Goal: Register for event/course

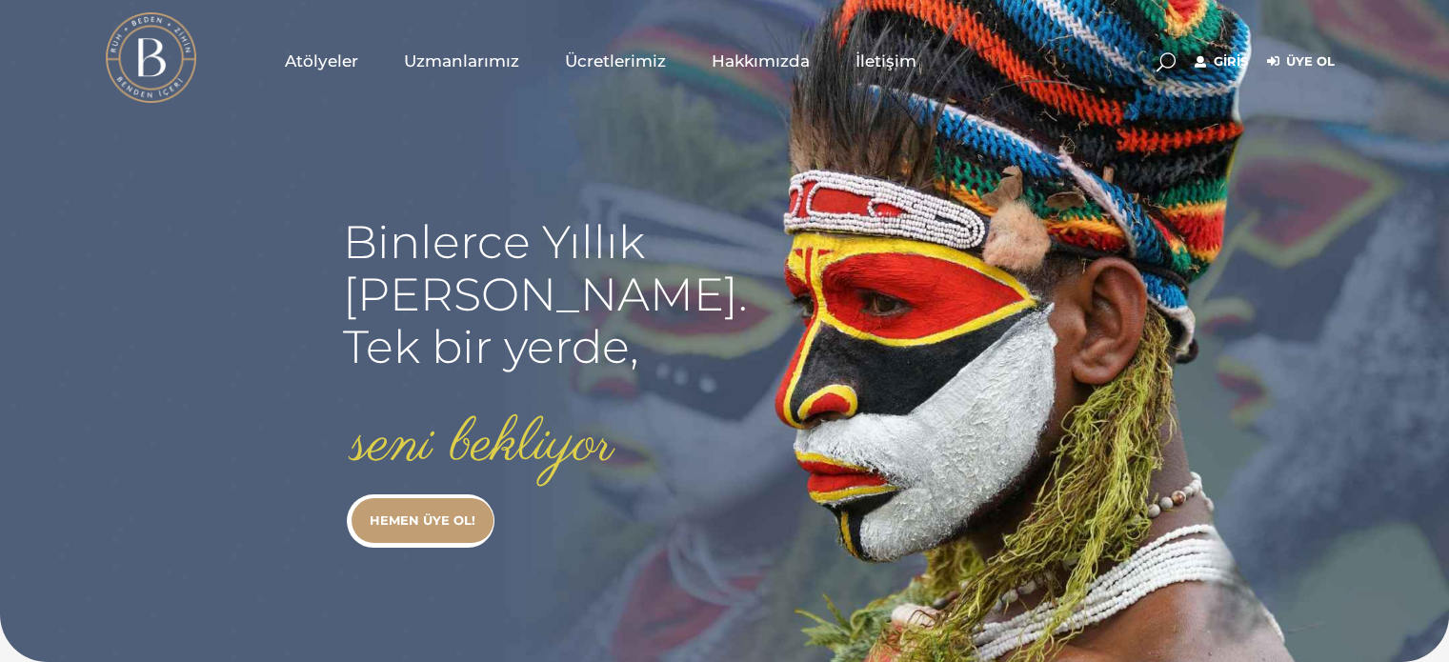
type input "[EMAIL_ADDRESS][DOMAIN_NAME]"
click at [1230, 65] on link "Giriş" at bounding box center [1220, 61] width 53 height 23
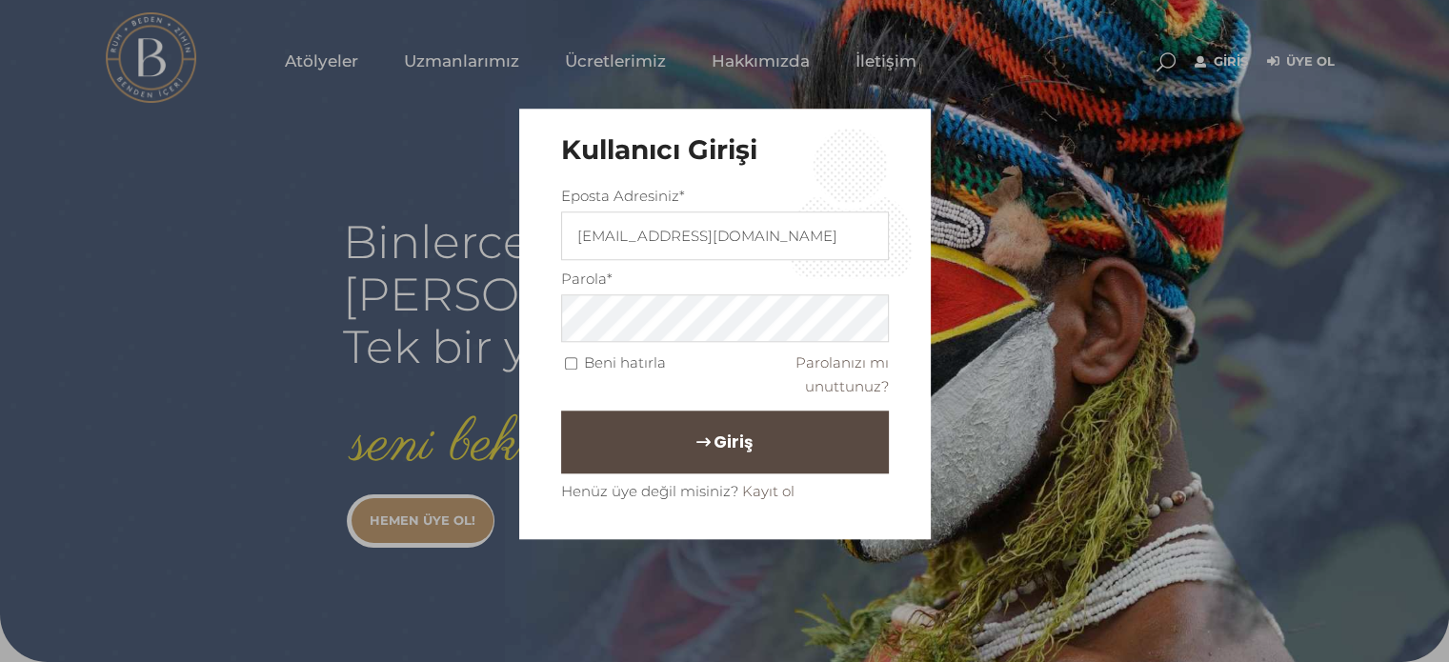
click at [811, 443] on button "Giriş" at bounding box center [725, 441] width 328 height 63
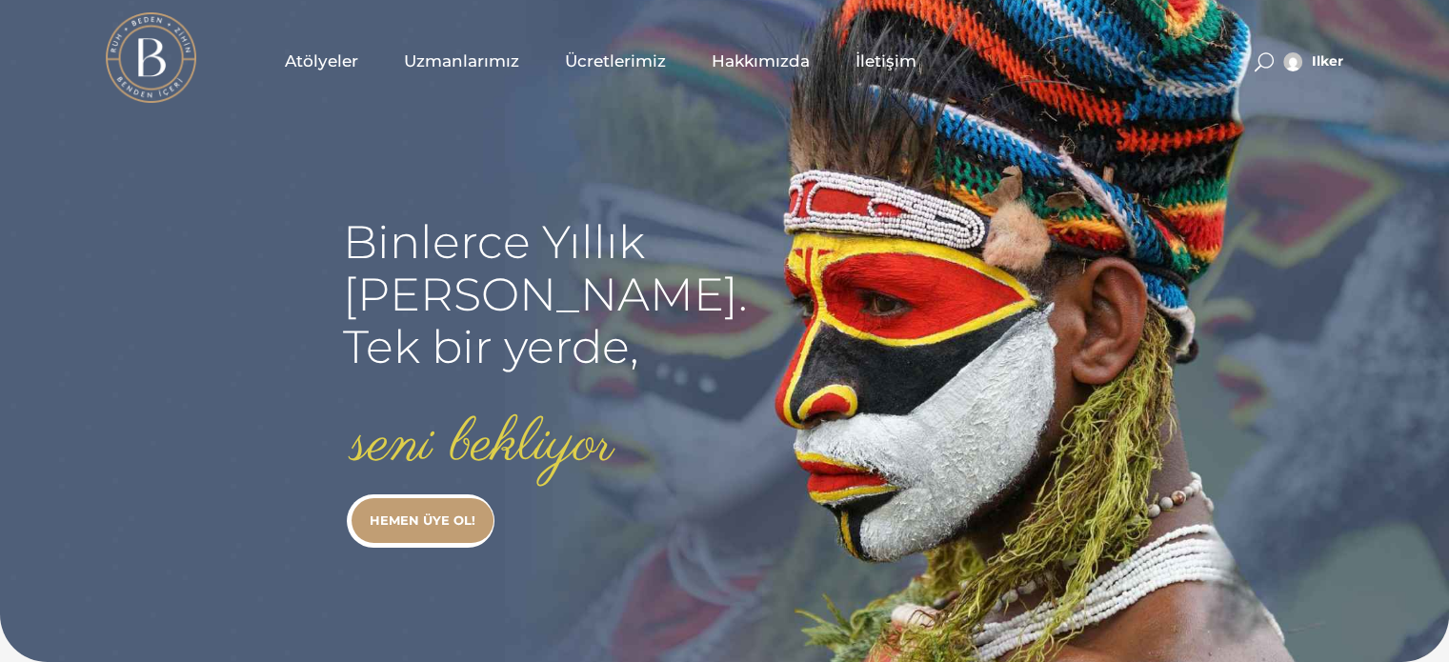
click at [353, 62] on span "Atölyeler" at bounding box center [321, 61] width 73 height 22
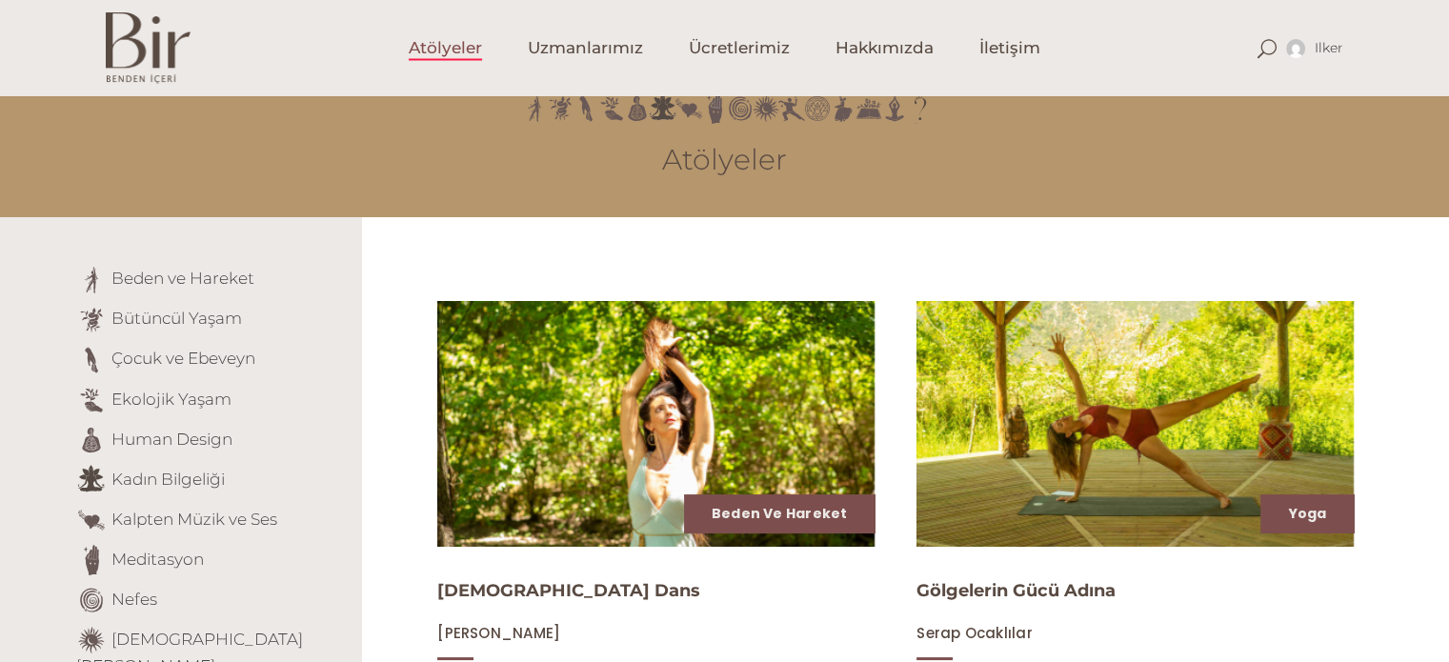
scroll to position [57, 0]
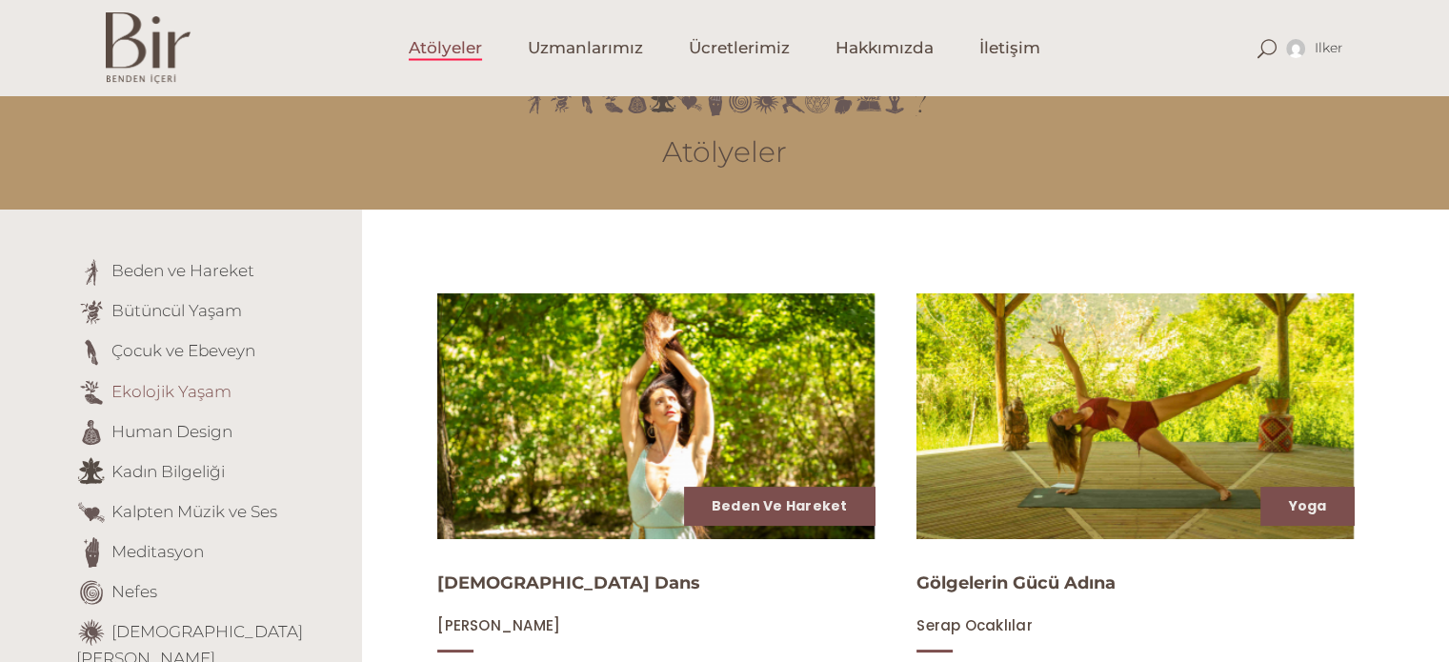
click at [179, 389] on link "Ekolojik Yaşam" at bounding box center [171, 390] width 120 height 19
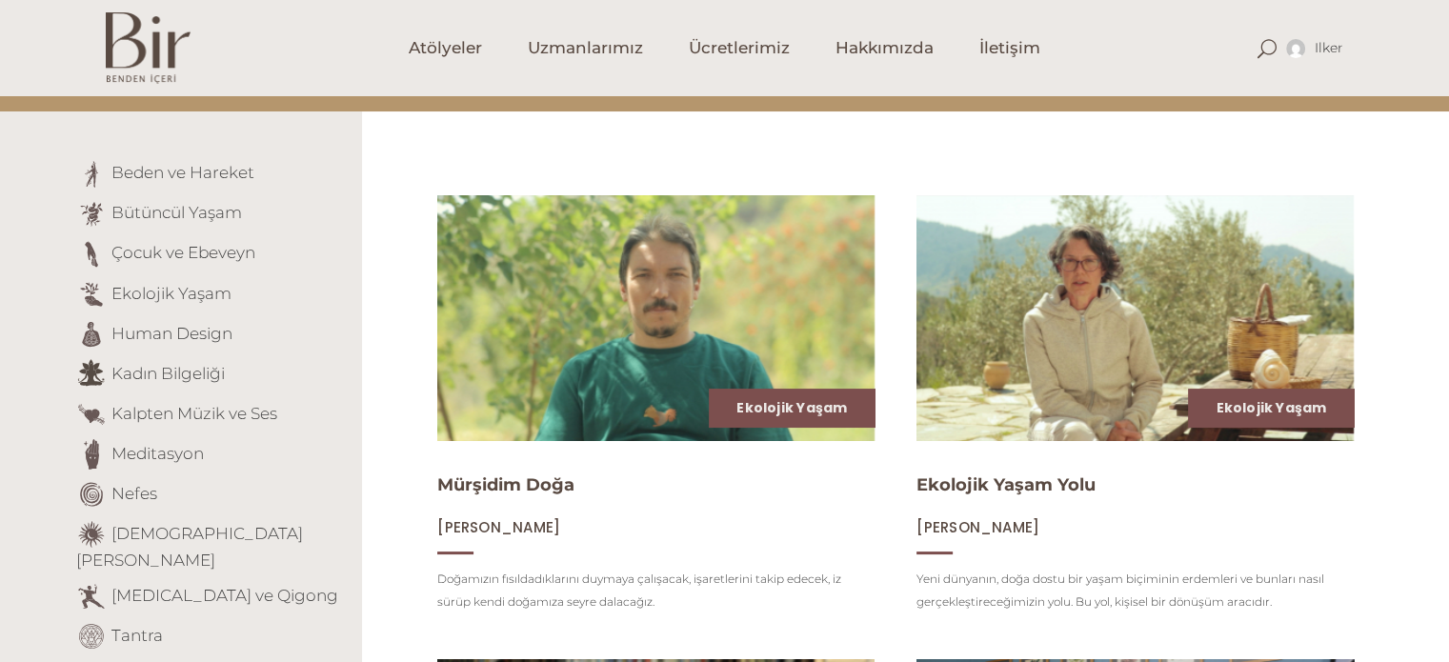
scroll to position [154, 0]
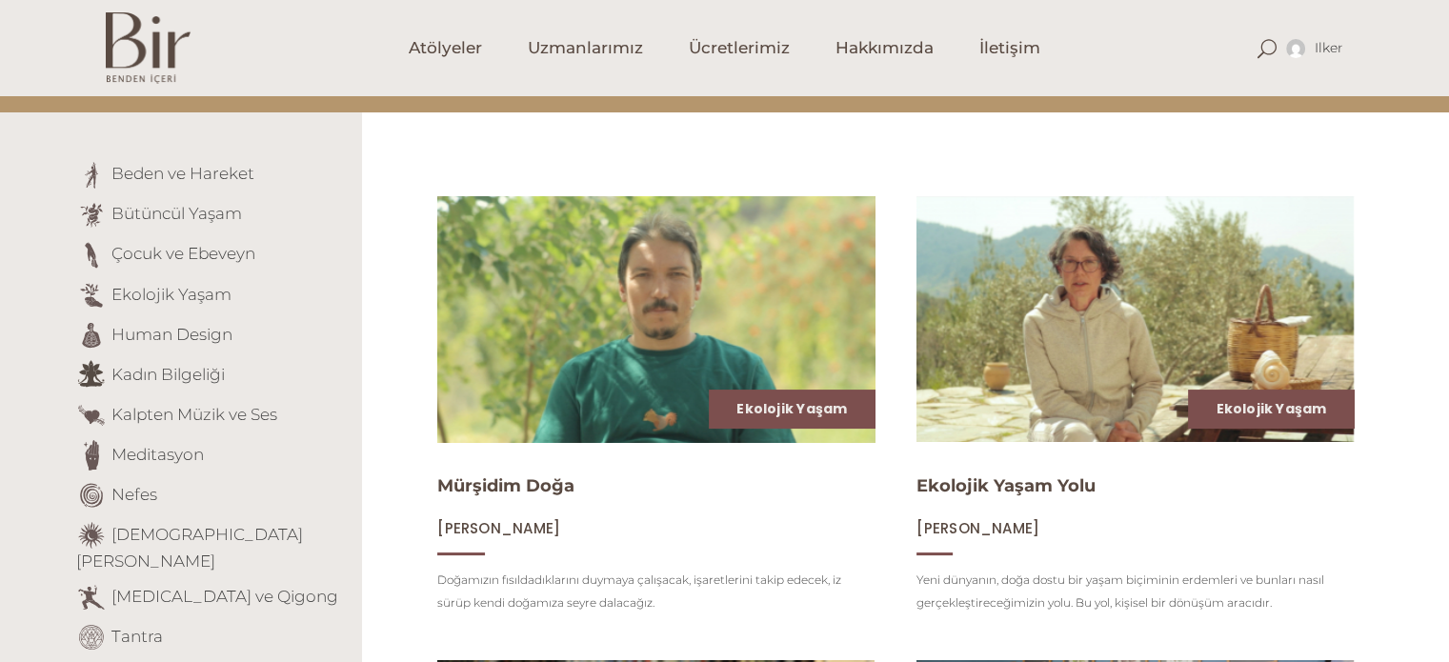
click at [681, 296] on img at bounding box center [656, 318] width 451 height 253
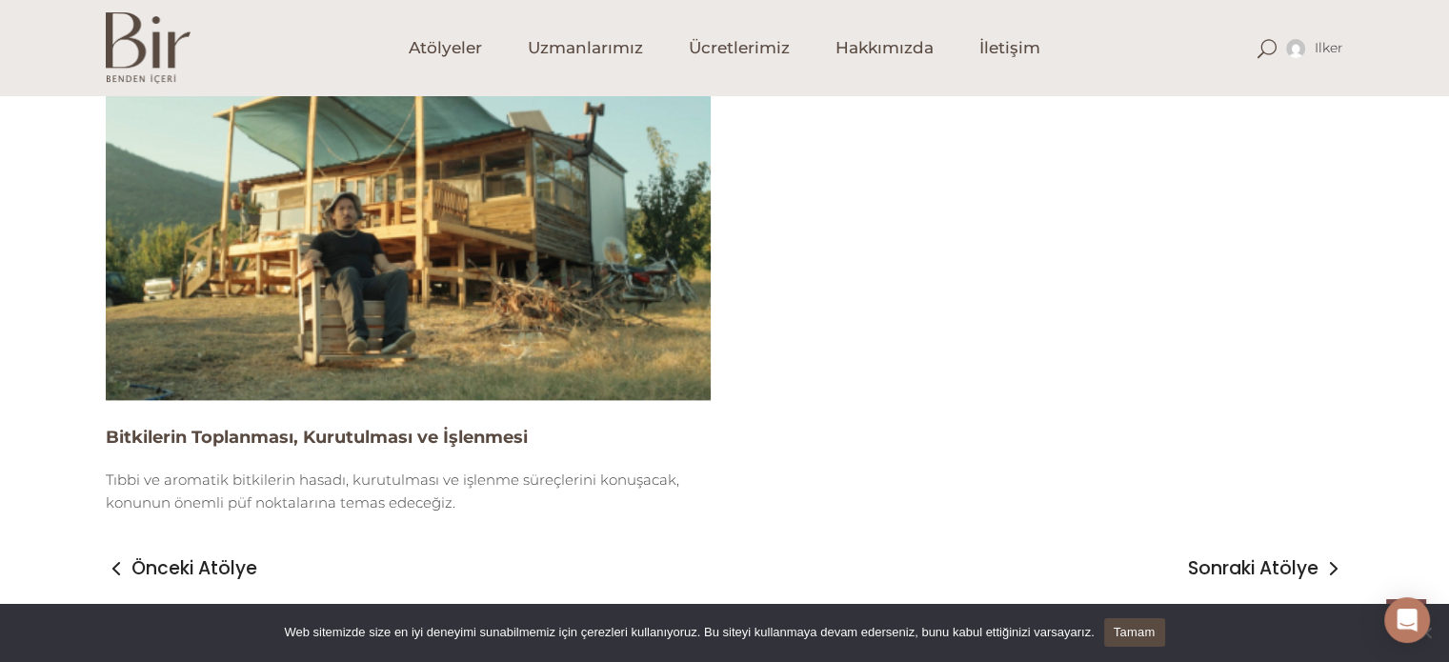
scroll to position [2357, 0]
click at [405, 286] on img at bounding box center [408, 229] width 605 height 340
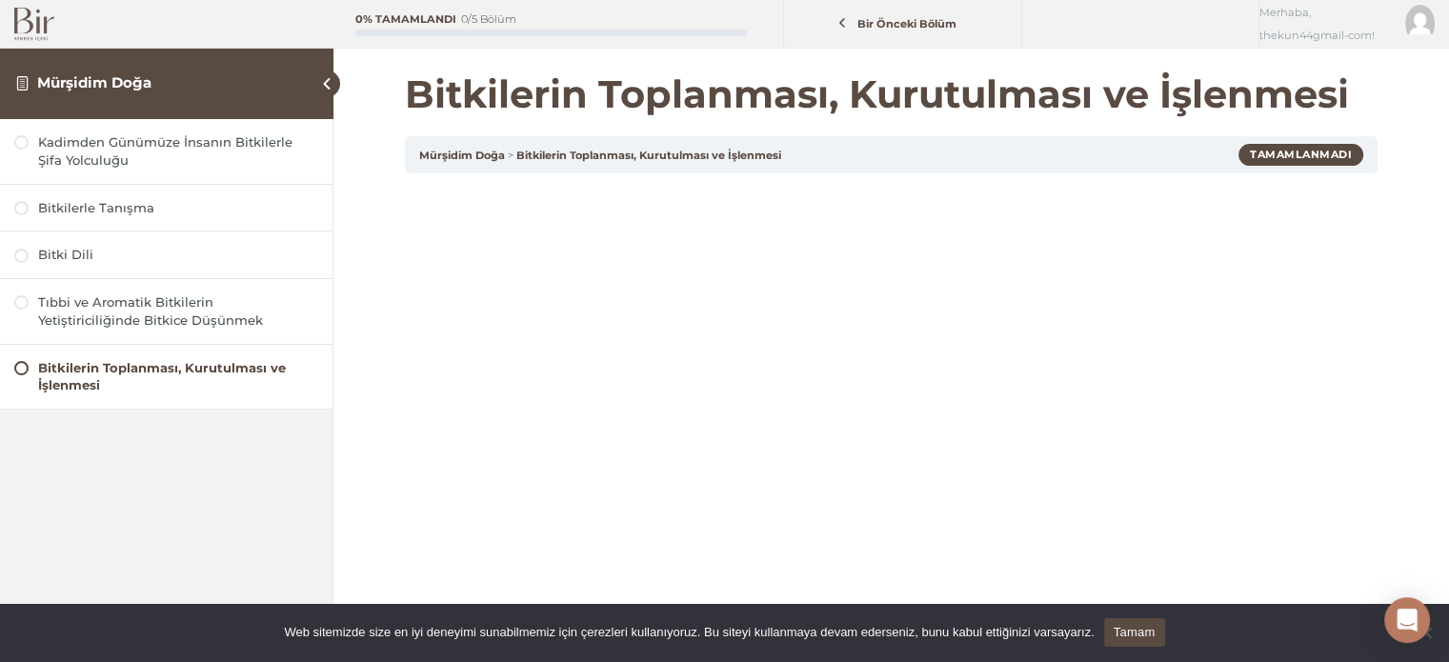
click at [1152, 631] on link "Tamam" at bounding box center [1134, 632] width 61 height 29
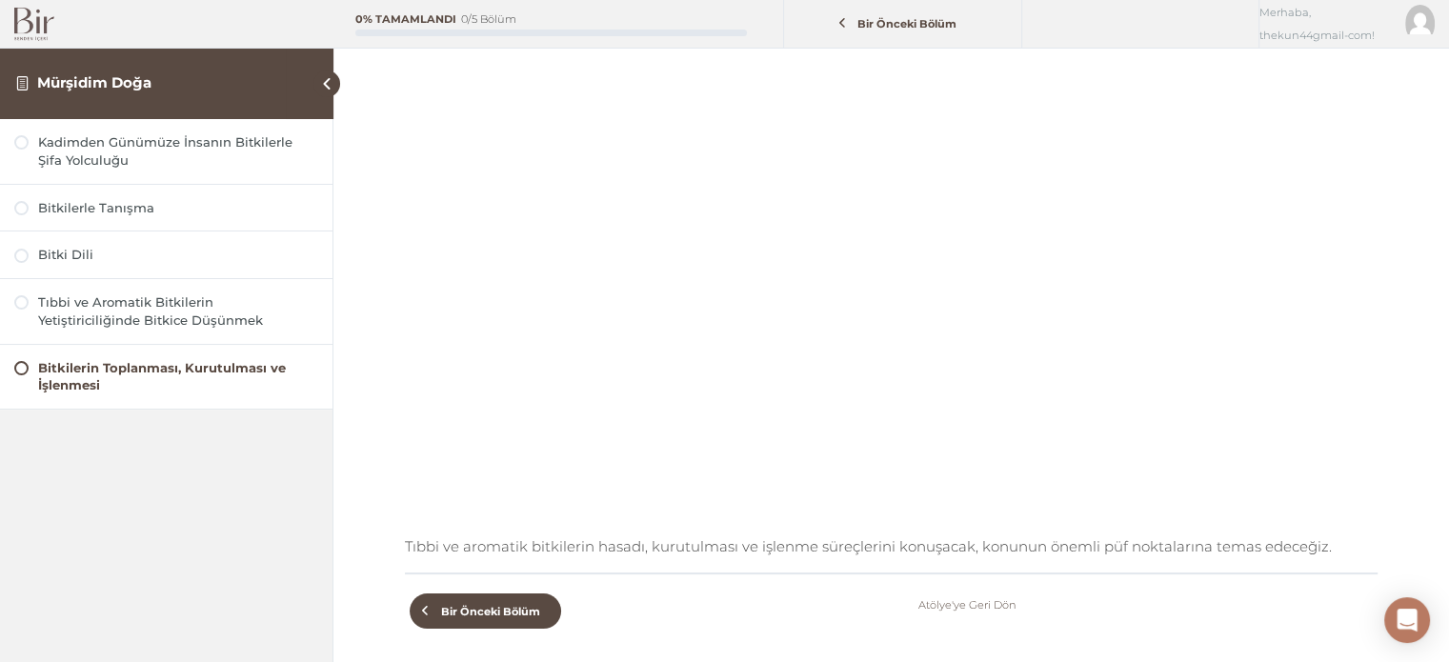
scroll to position [206, 0]
